Goal: Information Seeking & Learning: Learn about a topic

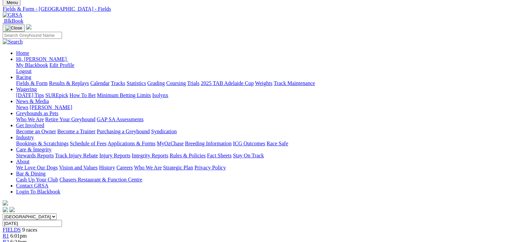
scroll to position [34, 0]
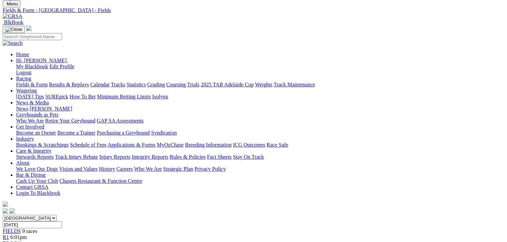
click at [9, 235] on span "R1" at bounding box center [6, 238] width 6 height 6
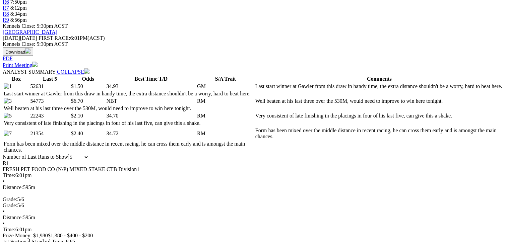
scroll to position [34, 0]
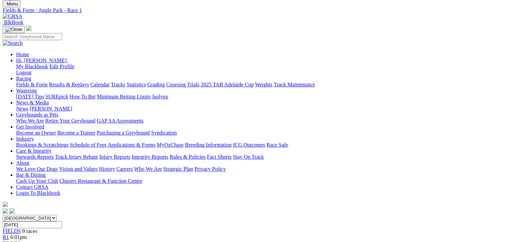
click at [27, 241] on span "6:24pm" at bounding box center [18, 244] width 16 height 6
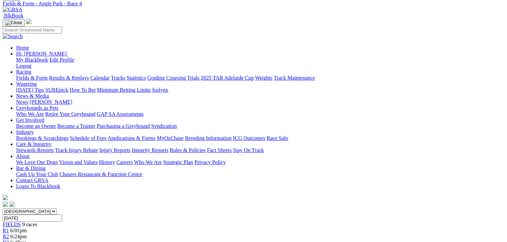
scroll to position [34, 0]
